Goal: Communication & Community: Answer question/provide support

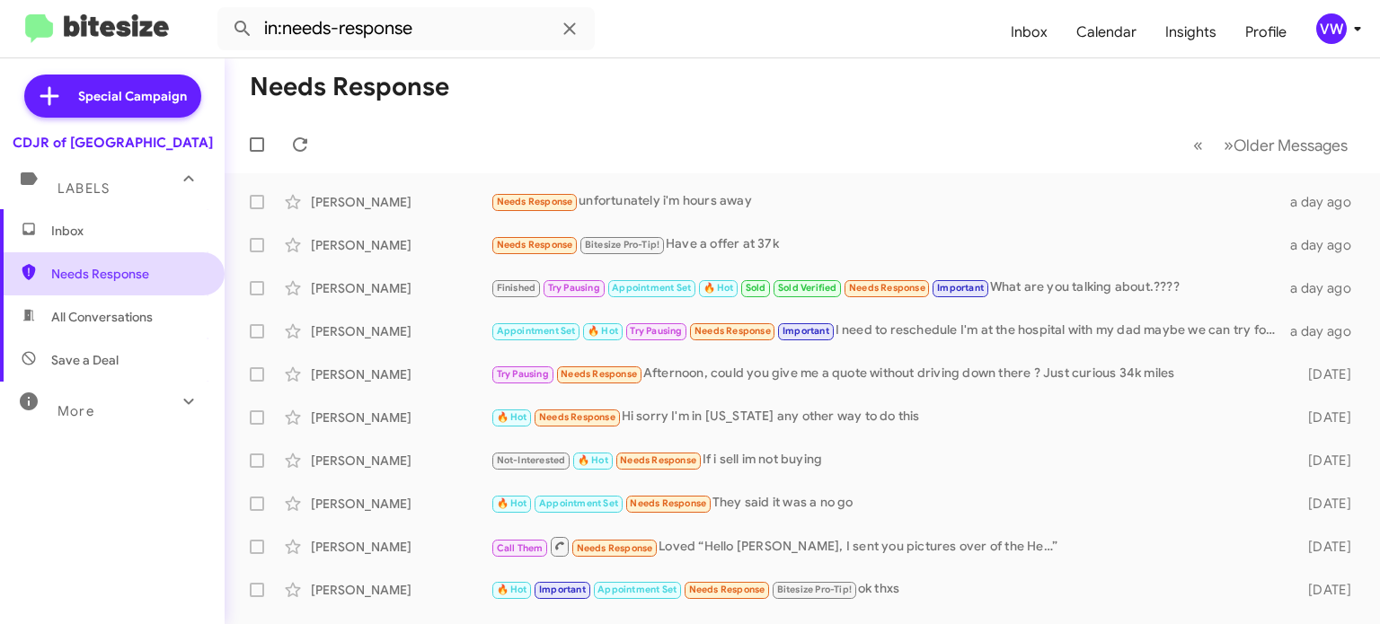
click at [94, 267] on span "Needs Response" at bounding box center [127, 274] width 153 height 18
click at [87, 266] on span "Needs Response" at bounding box center [127, 274] width 153 height 18
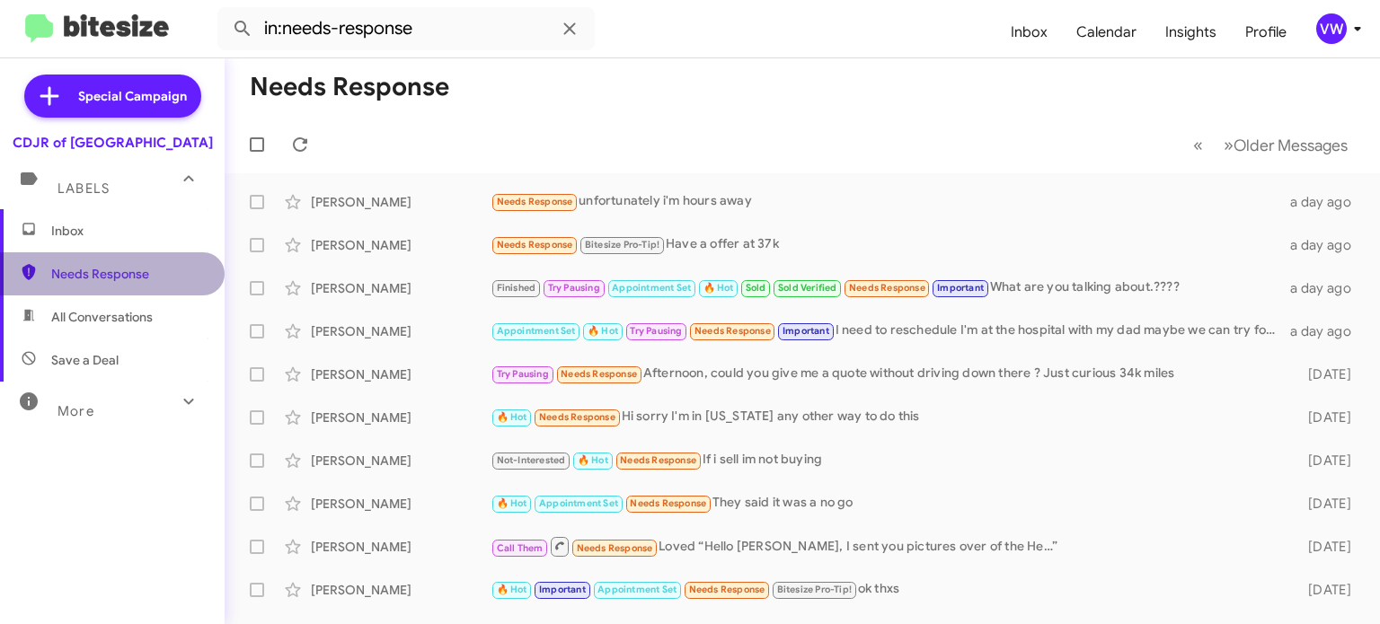
click at [89, 266] on span "Needs Response" at bounding box center [127, 274] width 153 height 18
click at [88, 269] on span "Needs Response" at bounding box center [127, 274] width 153 height 18
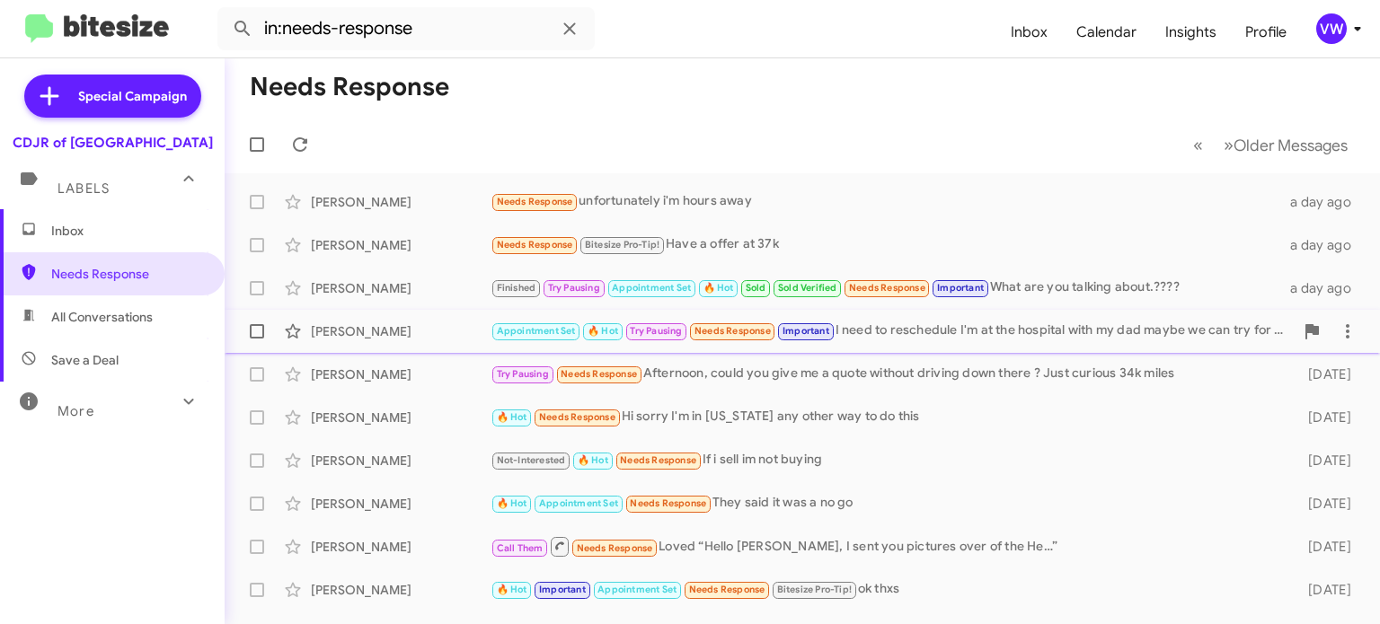
click at [752, 331] on span "Needs Response" at bounding box center [732, 331] width 76 height 12
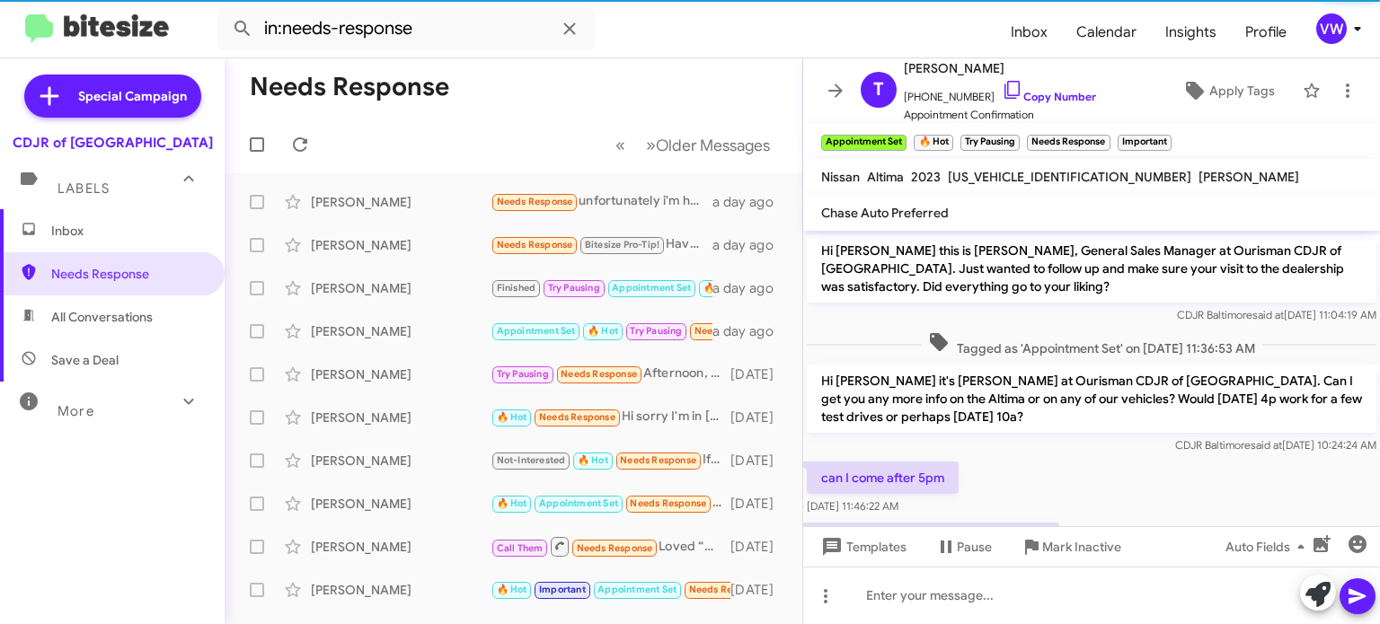
scroll to position [578, 0]
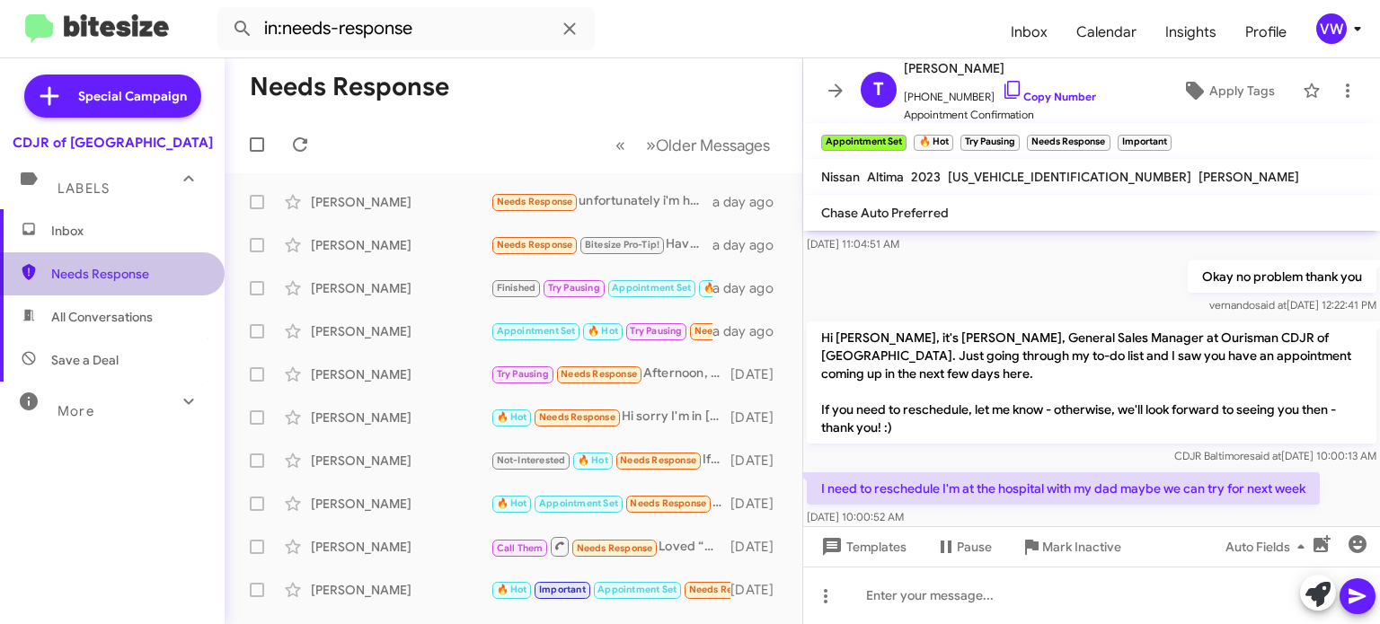
click at [74, 279] on span "Needs Response" at bounding box center [127, 274] width 153 height 18
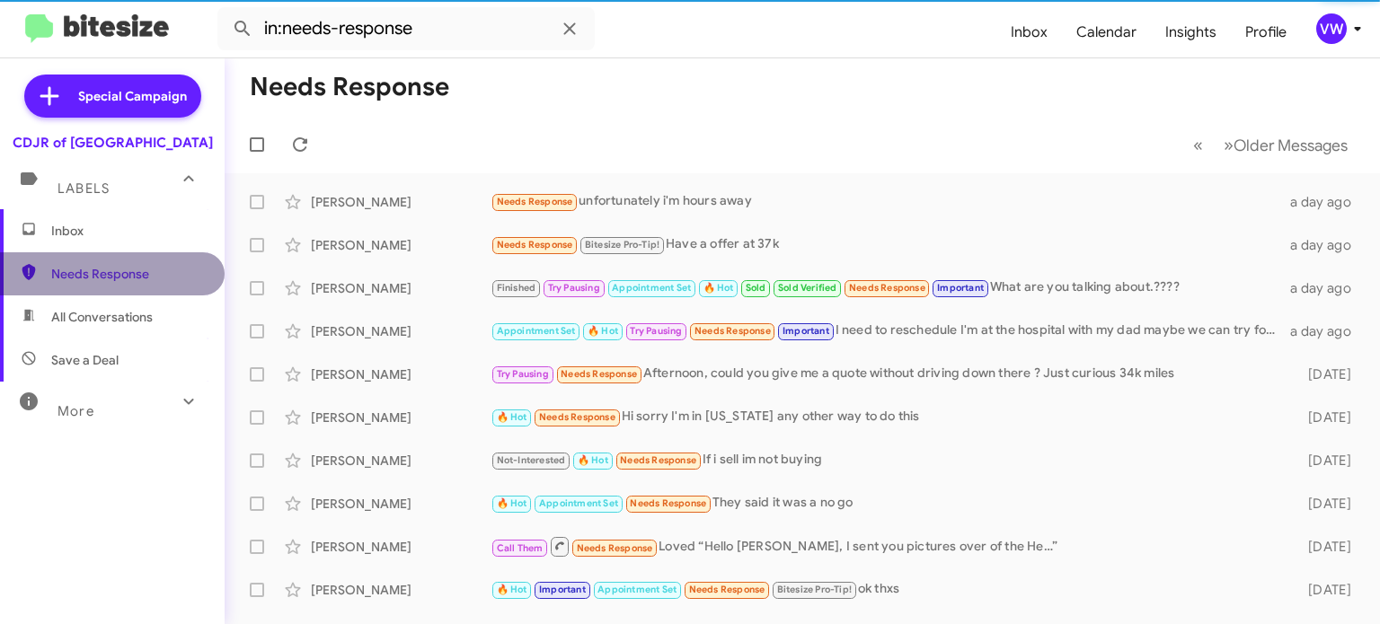
click at [81, 272] on span "Needs Response" at bounding box center [127, 274] width 153 height 18
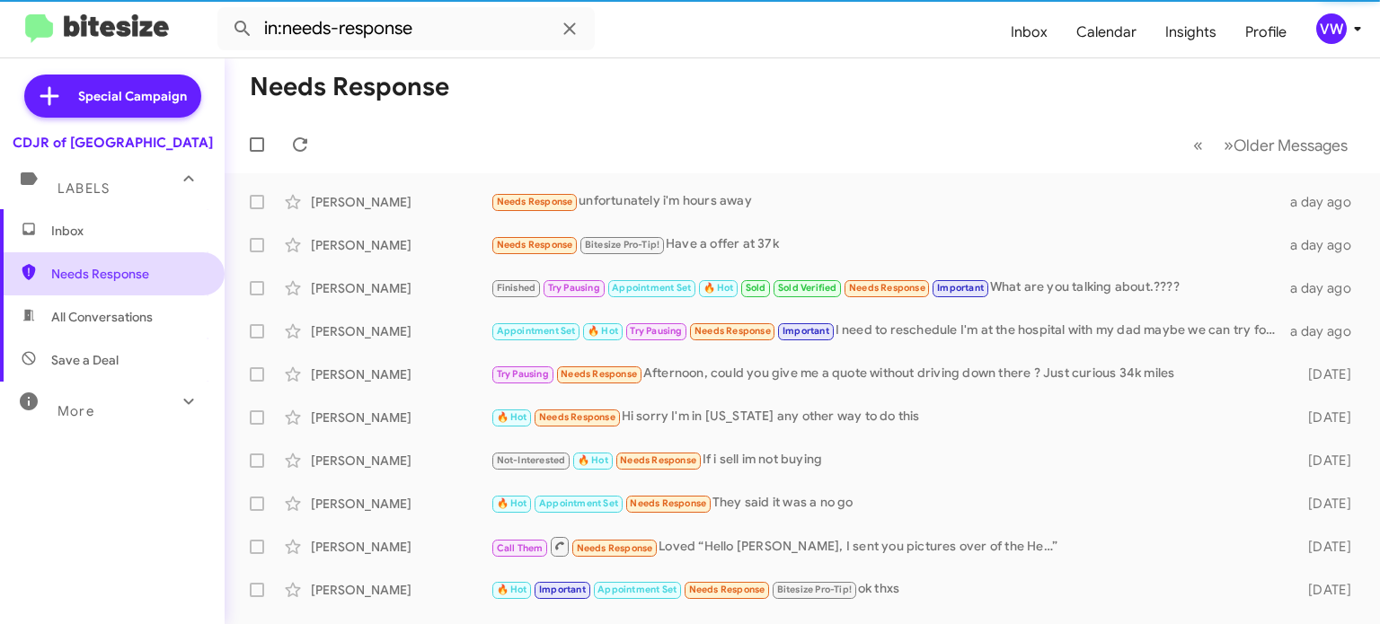
click at [80, 271] on span "Needs Response" at bounding box center [127, 274] width 153 height 18
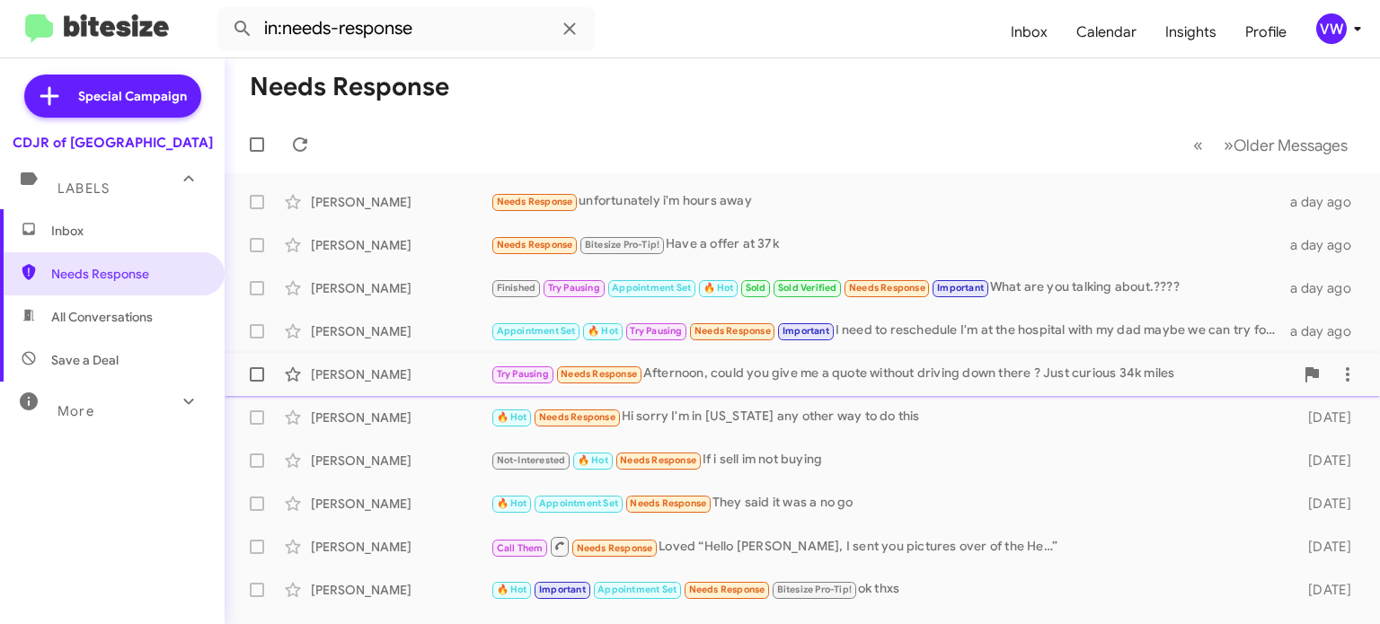
click at [761, 369] on div "Try Pausing Needs Response Afternoon, could you give me a quote without driving…" at bounding box center [891, 374] width 803 height 21
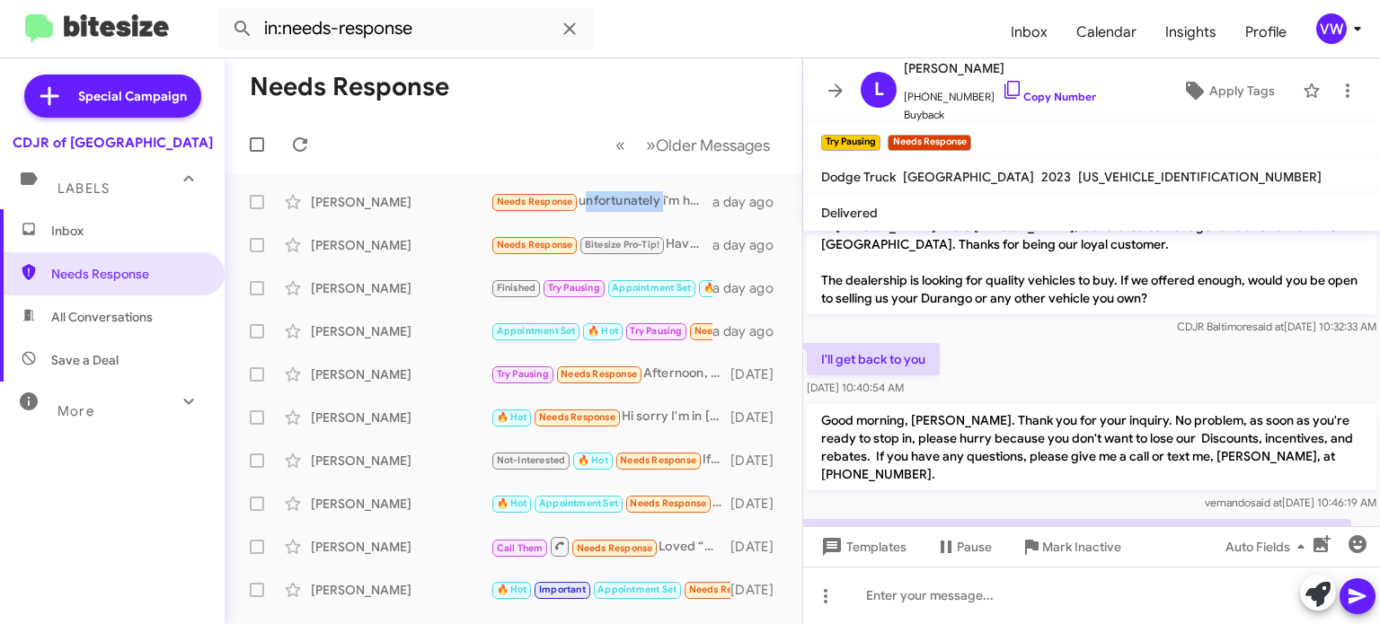
scroll to position [74, 0]
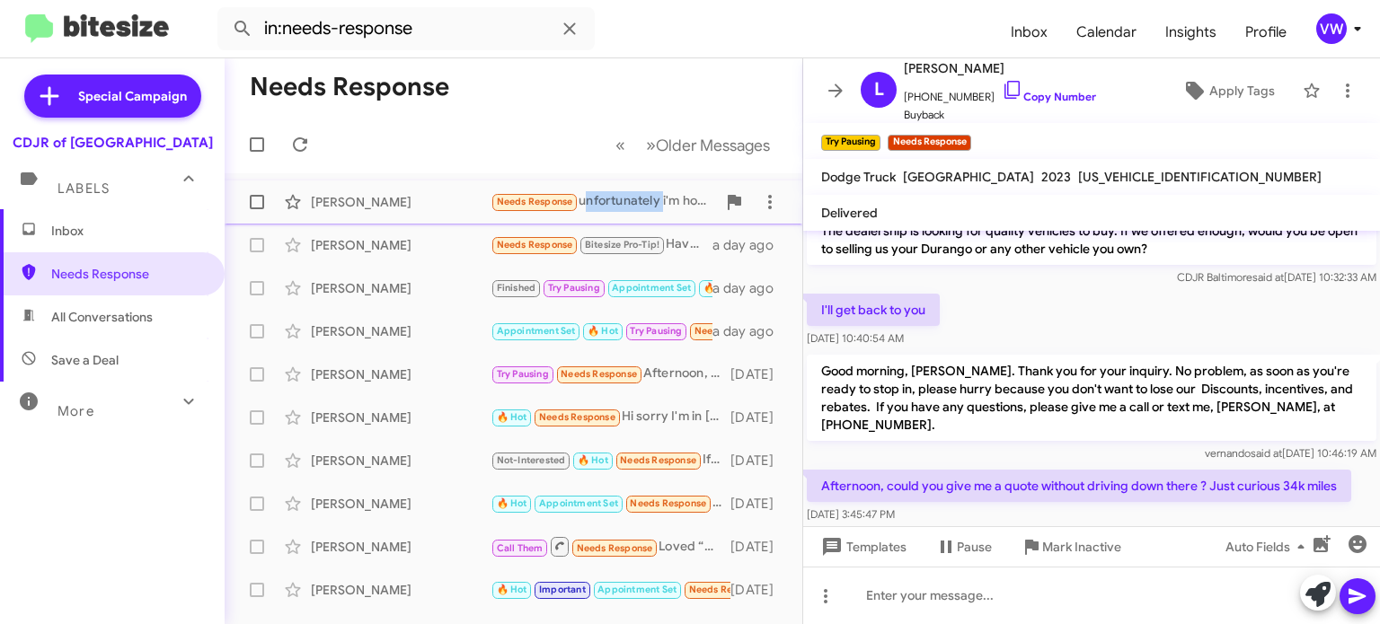
click at [594, 200] on div "Needs Response unfortunately i'm hours away" at bounding box center [602, 201] width 225 height 21
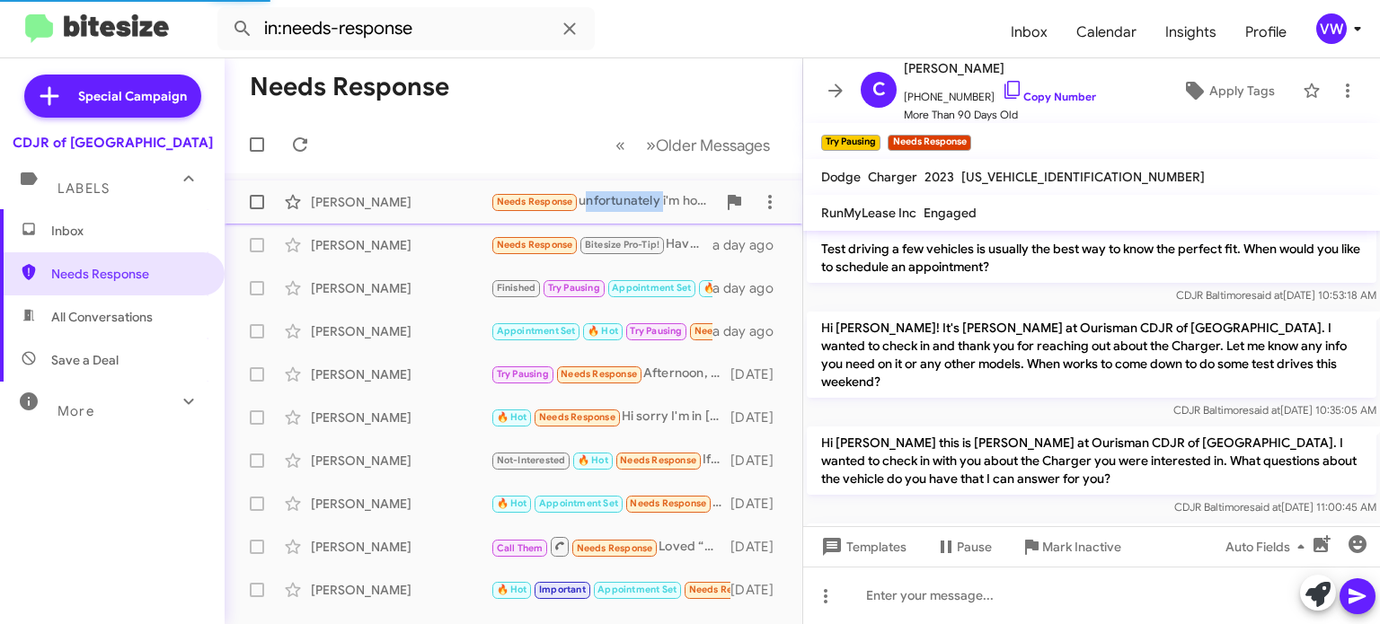
scroll to position [1715, 0]
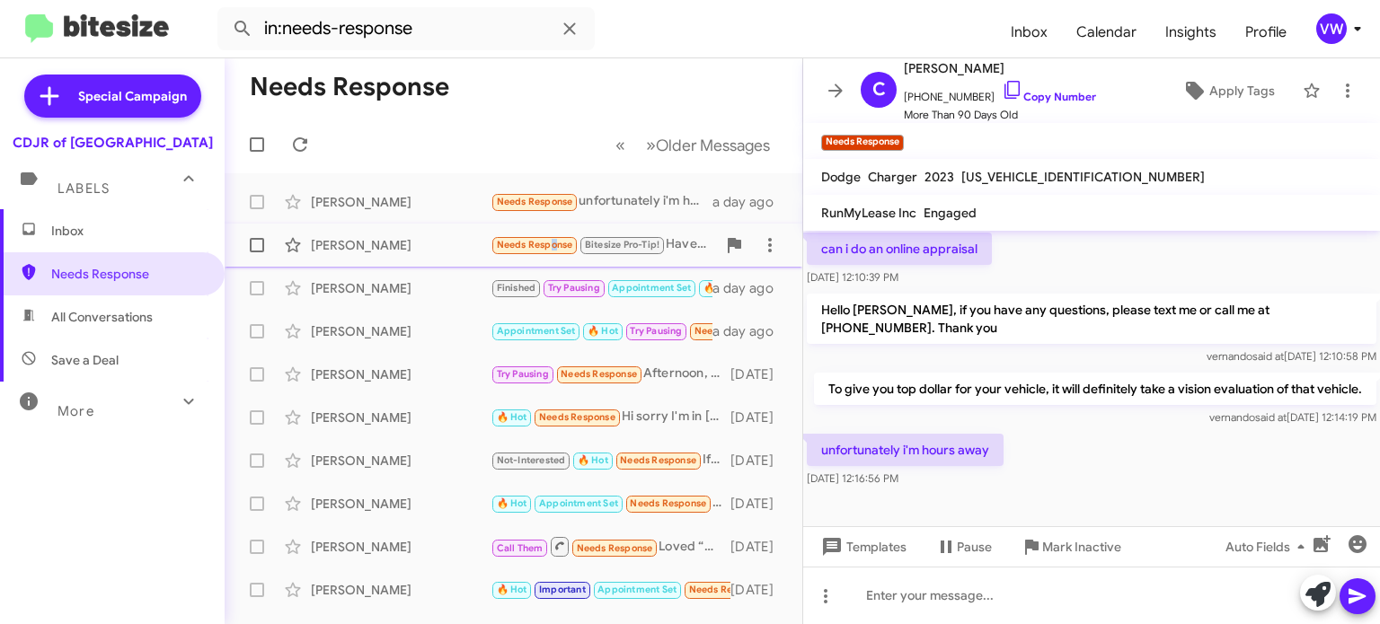
click at [548, 247] on span "Needs Response" at bounding box center [535, 245] width 76 height 12
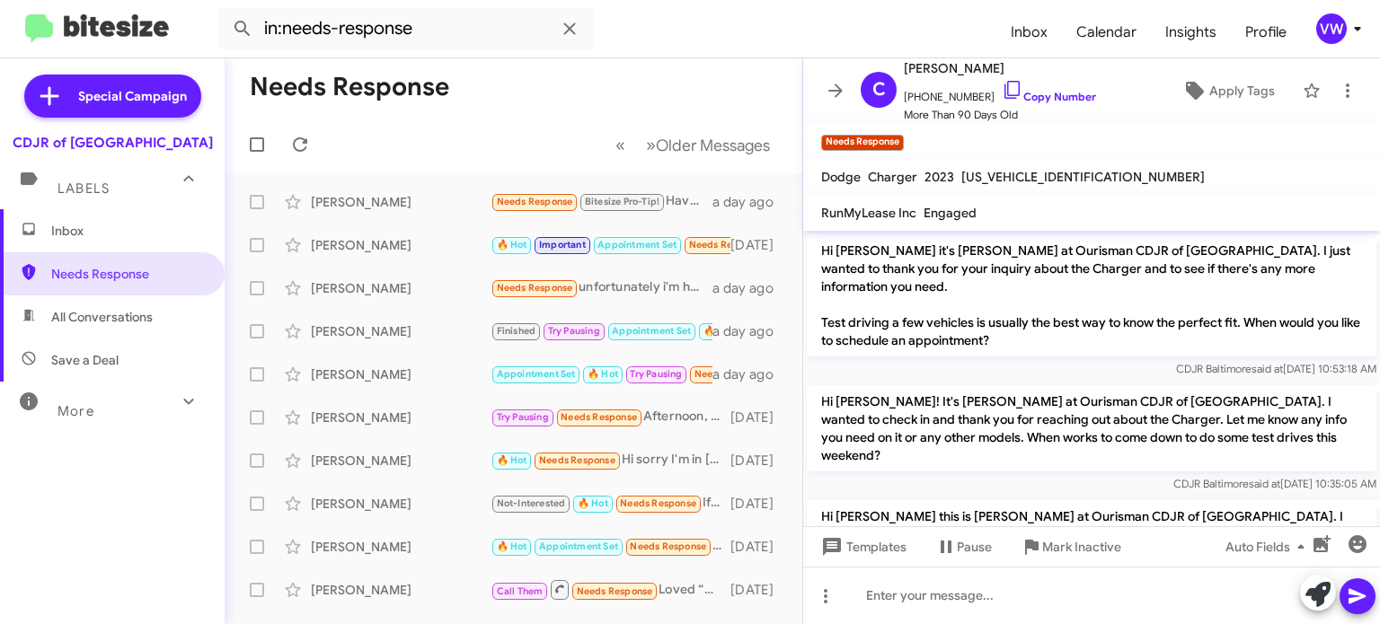
scroll to position [1715, 0]
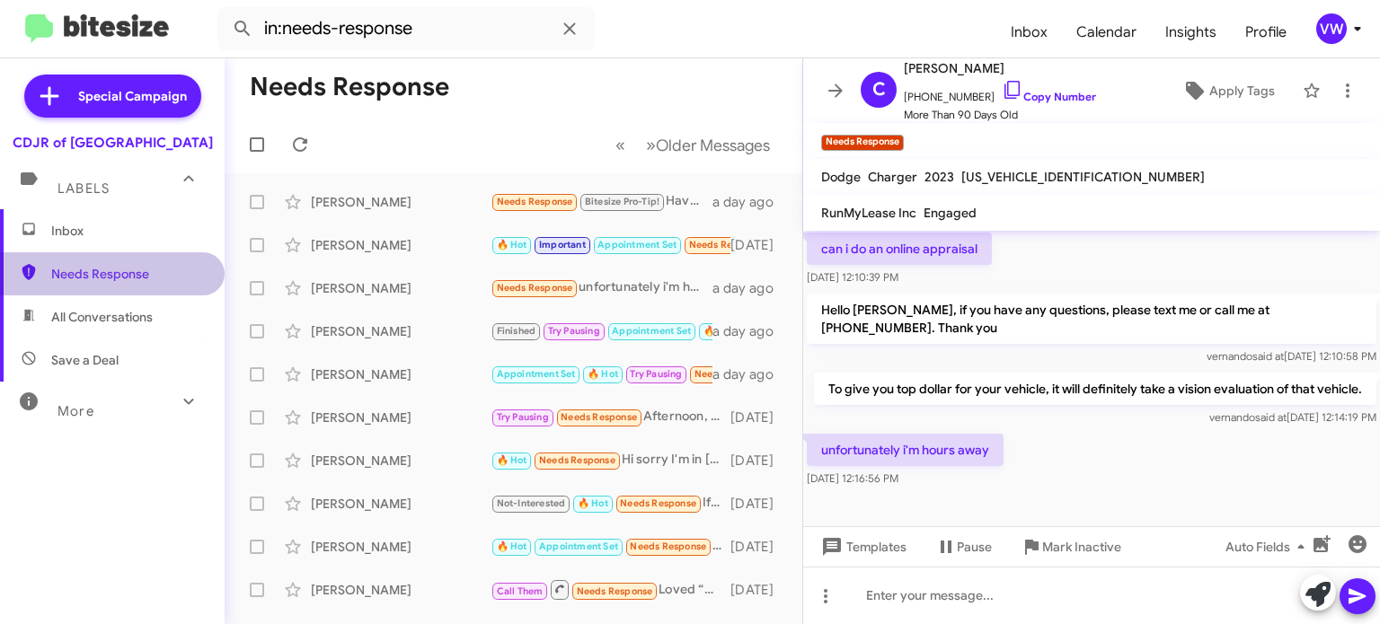
click at [133, 280] on span "Needs Response" at bounding box center [127, 274] width 153 height 18
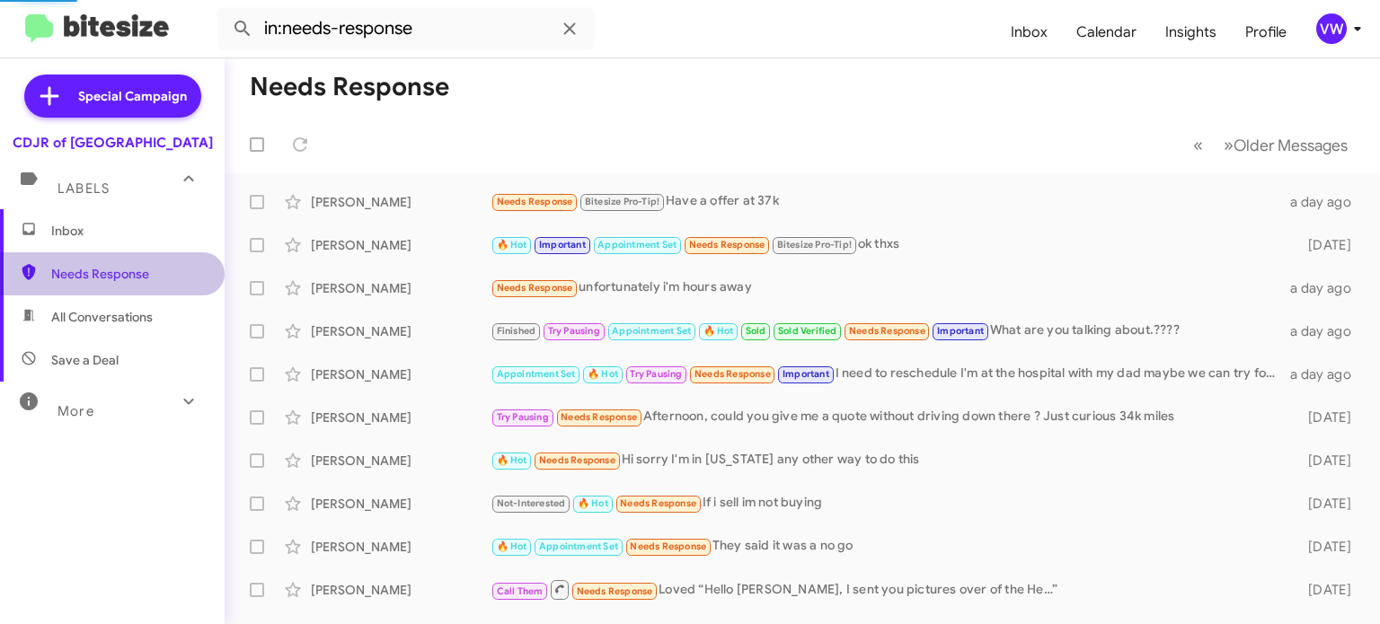
click at [135, 278] on span "Needs Response" at bounding box center [127, 274] width 153 height 18
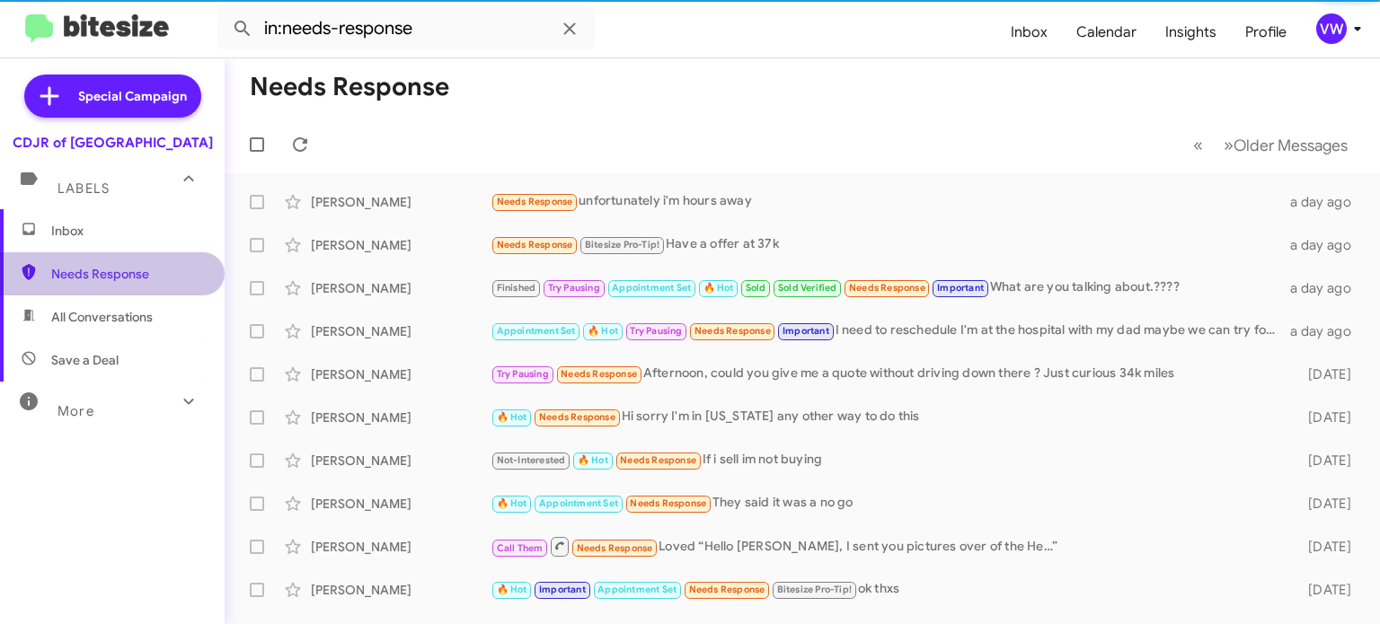
click at [136, 278] on span "Needs Response" at bounding box center [127, 274] width 153 height 18
click at [135, 278] on span "Needs Response" at bounding box center [127, 274] width 153 height 18
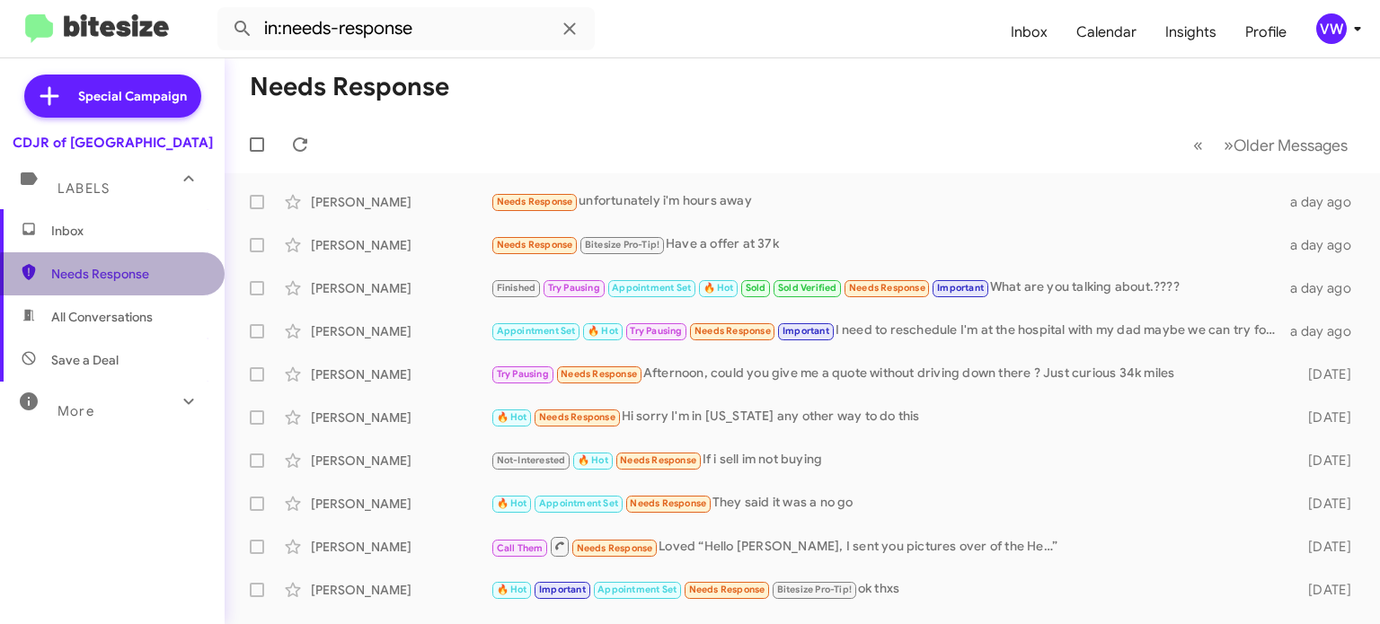
click at [137, 278] on span "Needs Response" at bounding box center [127, 274] width 153 height 18
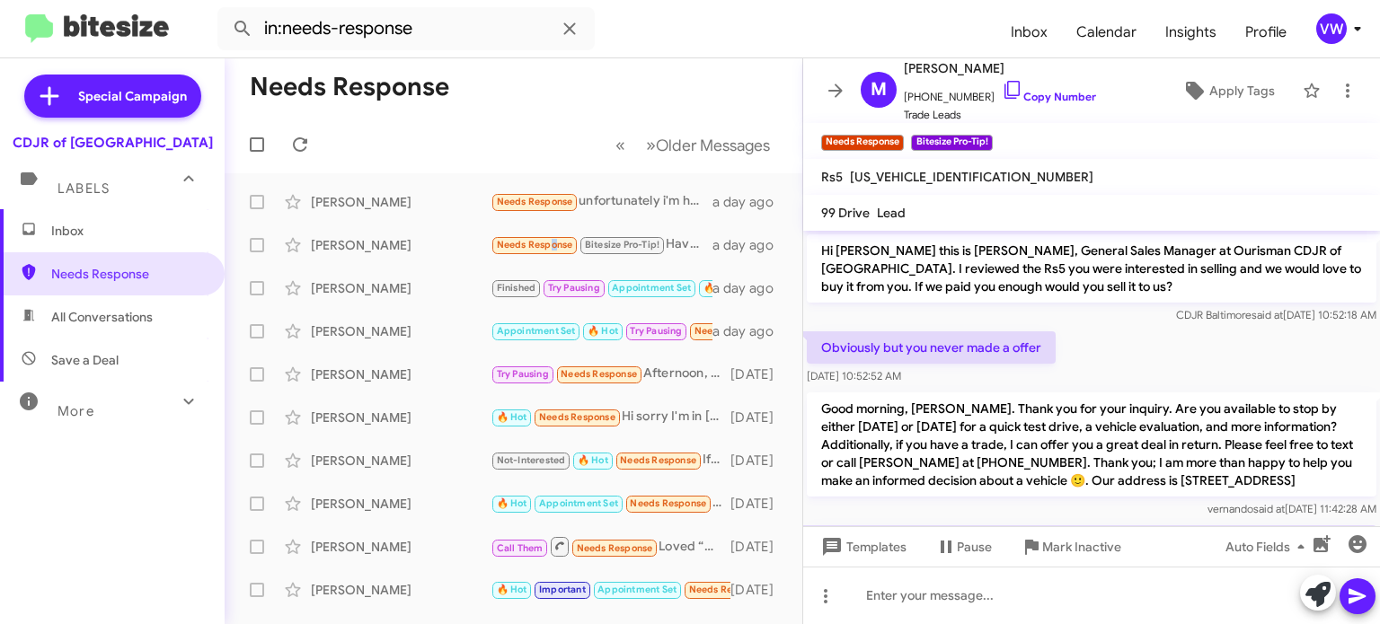
scroll to position [160, 0]
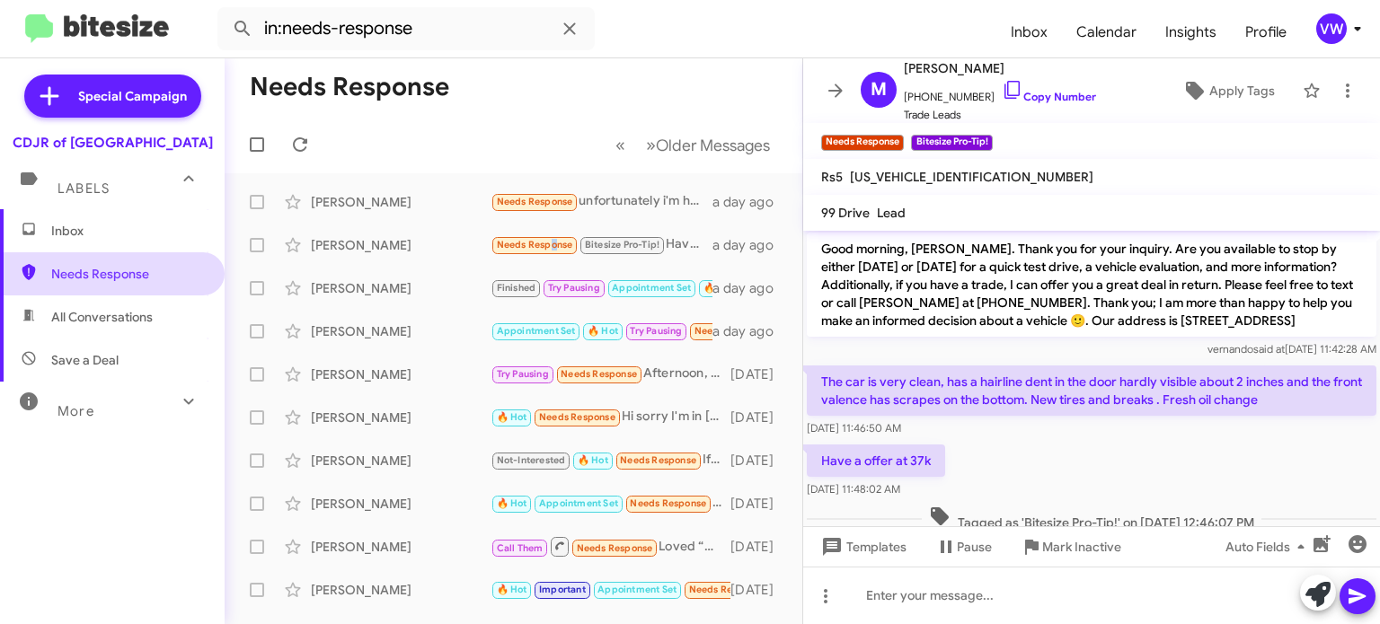
click at [101, 281] on span "Needs Response" at bounding box center [127, 274] width 153 height 18
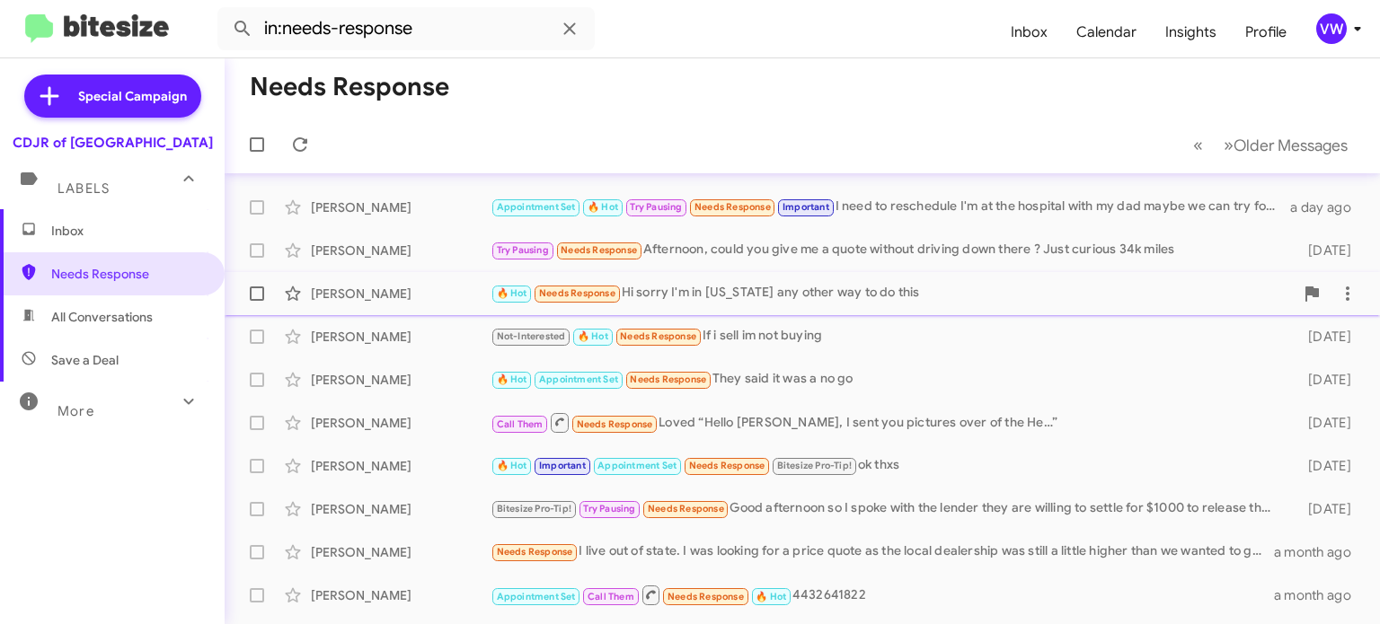
scroll to position [121, 0]
